Goal: Navigation & Orientation: Find specific page/section

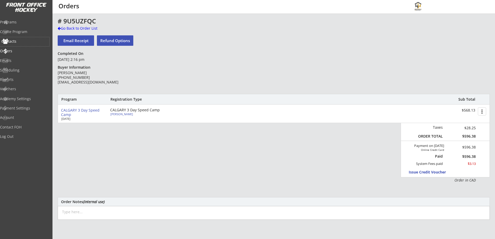
click at [23, 41] on div "Contacts" at bounding box center [24, 41] width 47 height 4
select select ""Players""
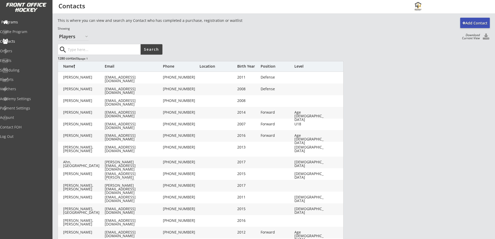
click at [18, 21] on div "Programs" at bounding box center [24, 22] width 47 height 4
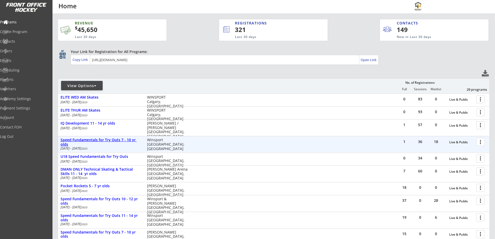
scroll to position [61, 0]
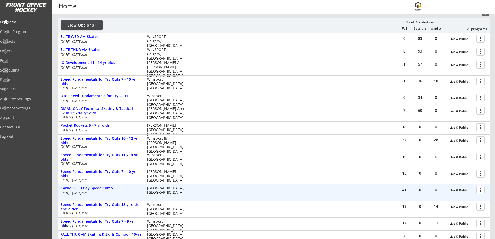
click at [111, 188] on div "CANMORE 3 Day Speed Camp" at bounding box center [101, 188] width 81 height 4
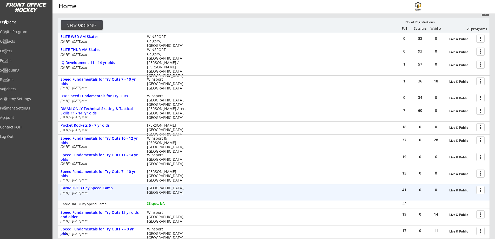
click at [480, 189] on div at bounding box center [481, 189] width 9 height 9
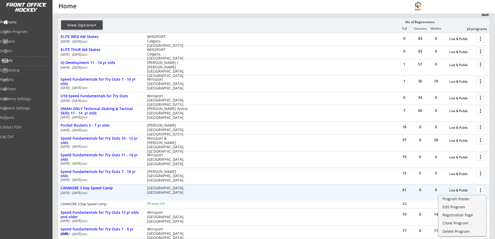
click at [17, 60] on div "Emails" at bounding box center [24, 61] width 47 height 4
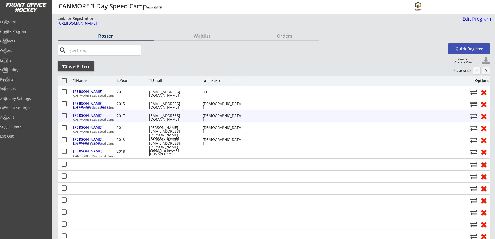
select select ""All Levels""
